Goal: Task Accomplishment & Management: Use online tool/utility

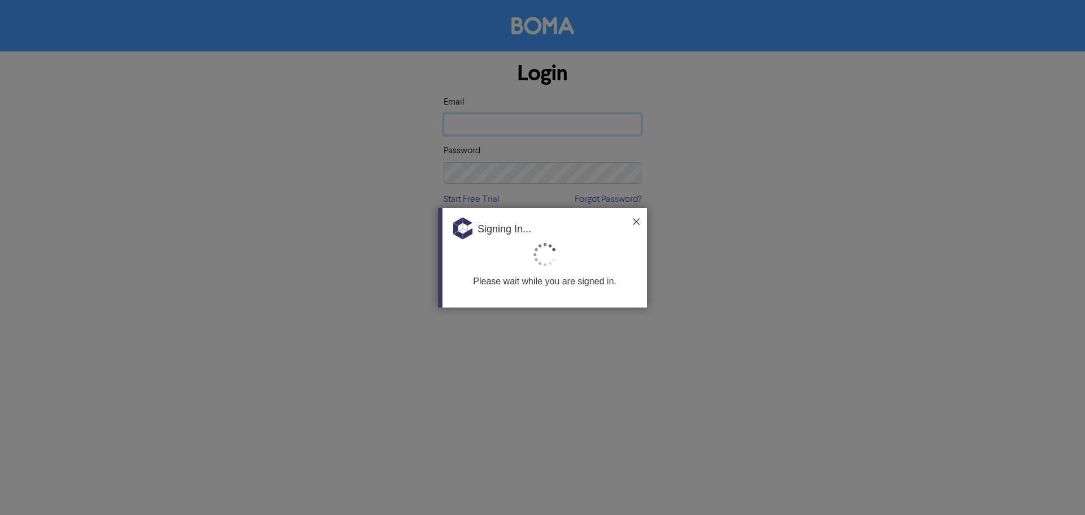
type input "[PERSON_NAME][EMAIL_ADDRESS][PERSON_NAME][DOMAIN_NAME]"
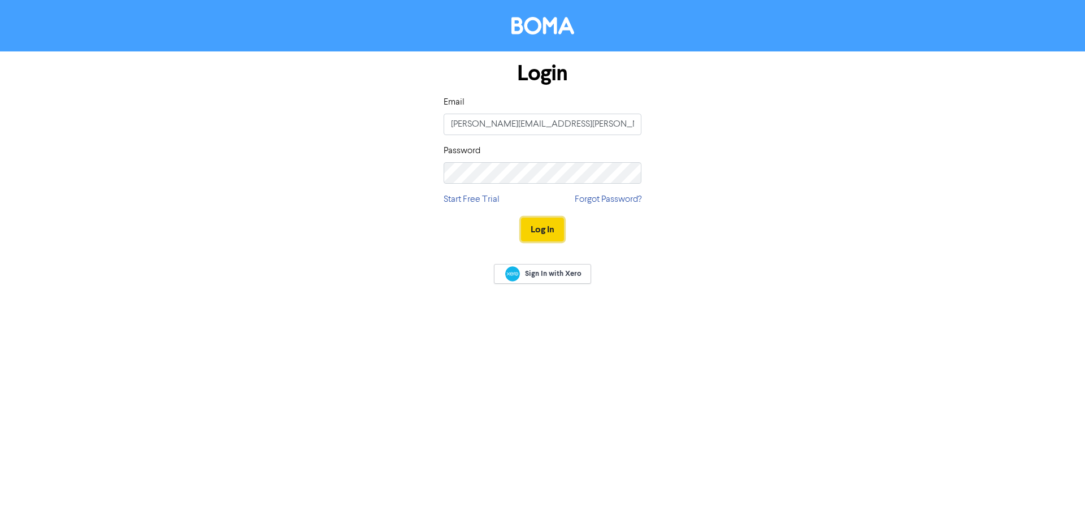
click at [545, 231] on button "Log In" at bounding box center [542, 230] width 43 height 24
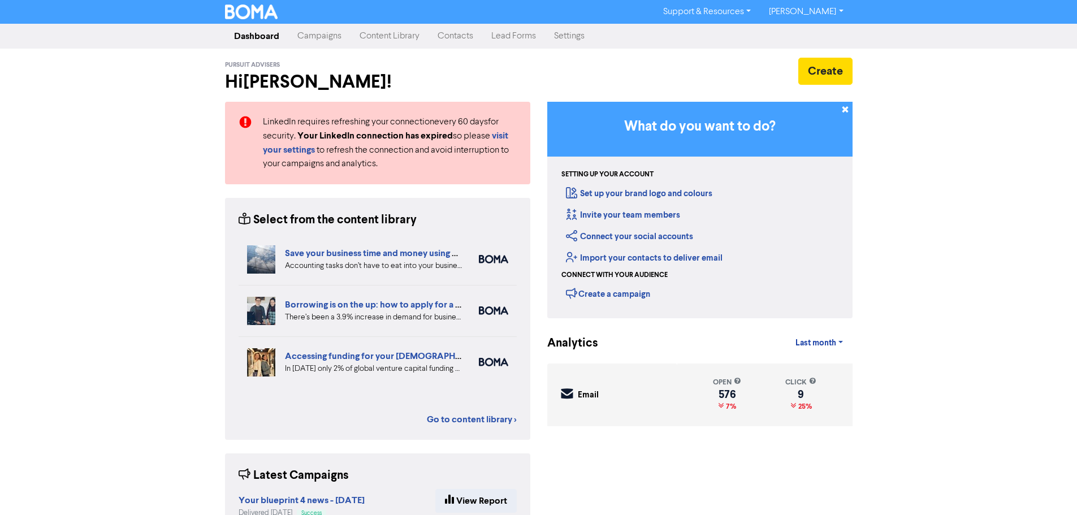
click at [456, 33] on link "Contacts" at bounding box center [455, 36] width 54 height 23
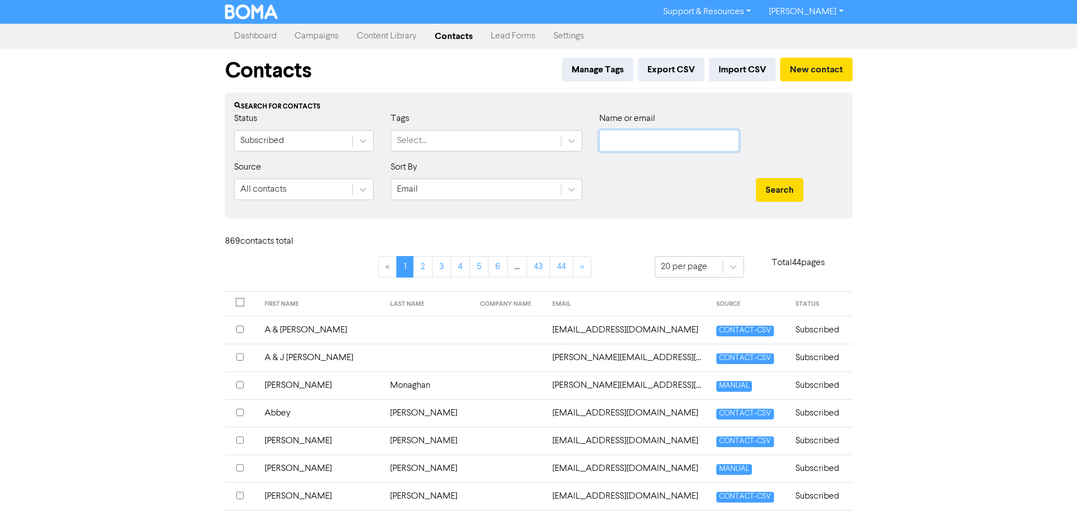
click at [685, 135] on input "text" at bounding box center [669, 140] width 140 height 21
type input "i"
type input "mill"
click at [756, 178] on button "Search" at bounding box center [779, 190] width 47 height 24
